Goal: Information Seeking & Learning: Learn about a topic

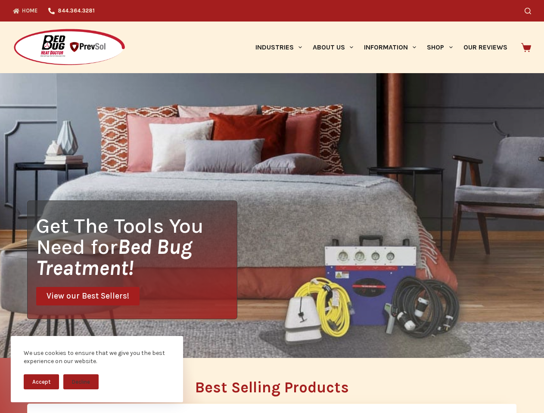
click at [272, 207] on div "Get The Tools You Need for Bed Bug Treatment! View our Best Sellers!" at bounding box center [272, 215] width 544 height 285
click at [41, 382] on button "Accept" at bounding box center [41, 381] width 35 height 15
